Goal: Transaction & Acquisition: Purchase product/service

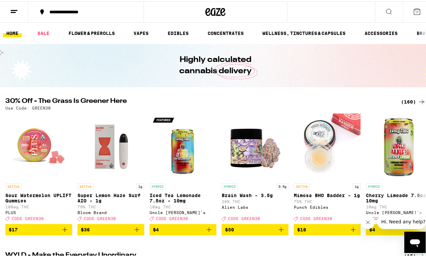
click at [404, 101] on div "(160)" at bounding box center [413, 101] width 25 height 8
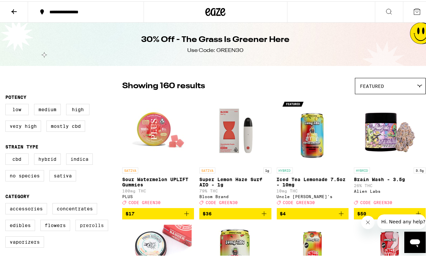
click at [91, 229] on label "Prerolls" at bounding box center [91, 224] width 33 height 11
click at [7, 203] on input "Prerolls" at bounding box center [7, 203] width 0 height 0
checkbox input "true"
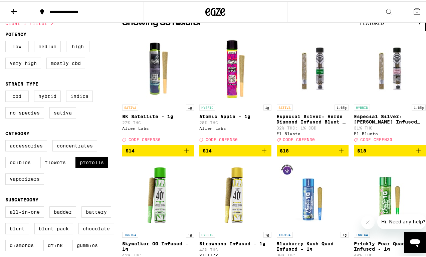
scroll to position [66, 0]
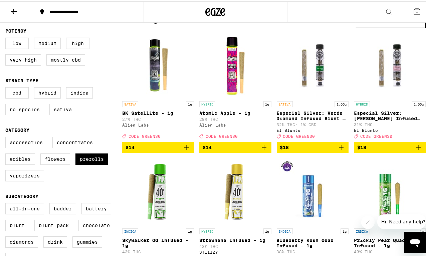
click at [289, 116] on p "Especial Silver: Verde Diamond Infused Blunt - 1.65g" at bounding box center [312, 114] width 72 height 11
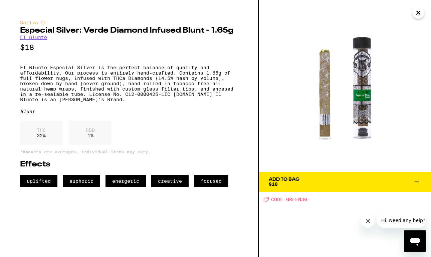
click at [418, 12] on icon "Close" at bounding box center [418, 13] width 8 height 10
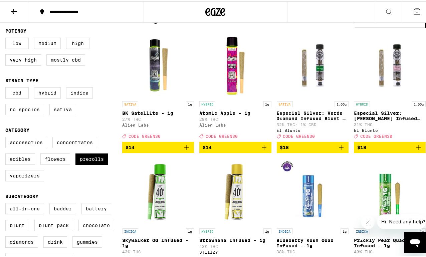
click at [300, 117] on p "Especial Silver: Verde Diamond Infused Blunt - 1.65g" at bounding box center [312, 114] width 72 height 11
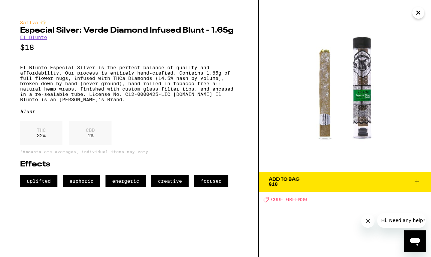
click at [415, 11] on icon "Close" at bounding box center [418, 13] width 8 height 10
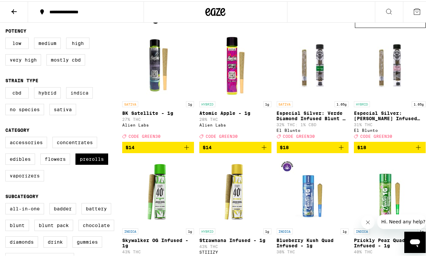
click at [311, 55] on img "Open page for Especial Silver: Verde Diamond Infused Blunt - 1.65g from El Blun…" at bounding box center [312, 63] width 72 height 67
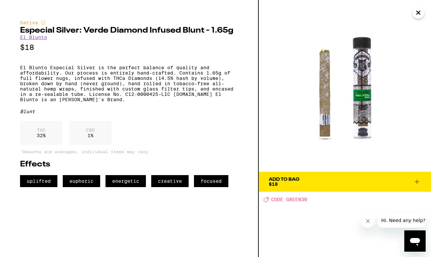
click at [363, 72] on img at bounding box center [344, 86] width 172 height 172
click at [416, 14] on icon "Close" at bounding box center [417, 12] width 3 height 3
